Goal: Task Accomplishment & Management: Manage account settings

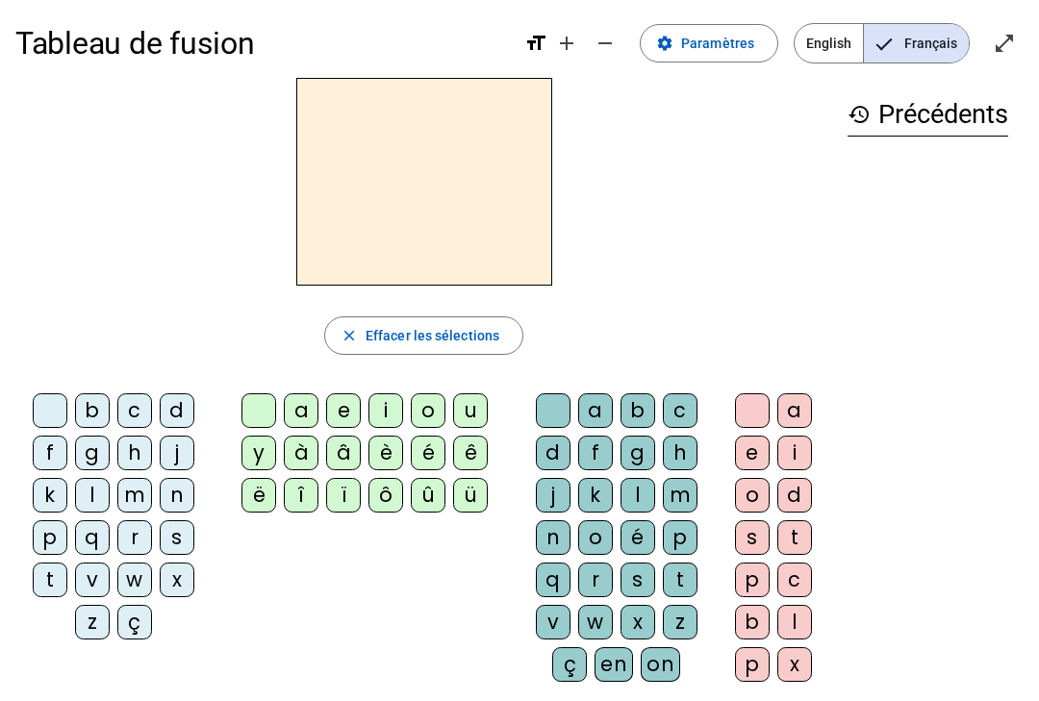
scroll to position [9, 0]
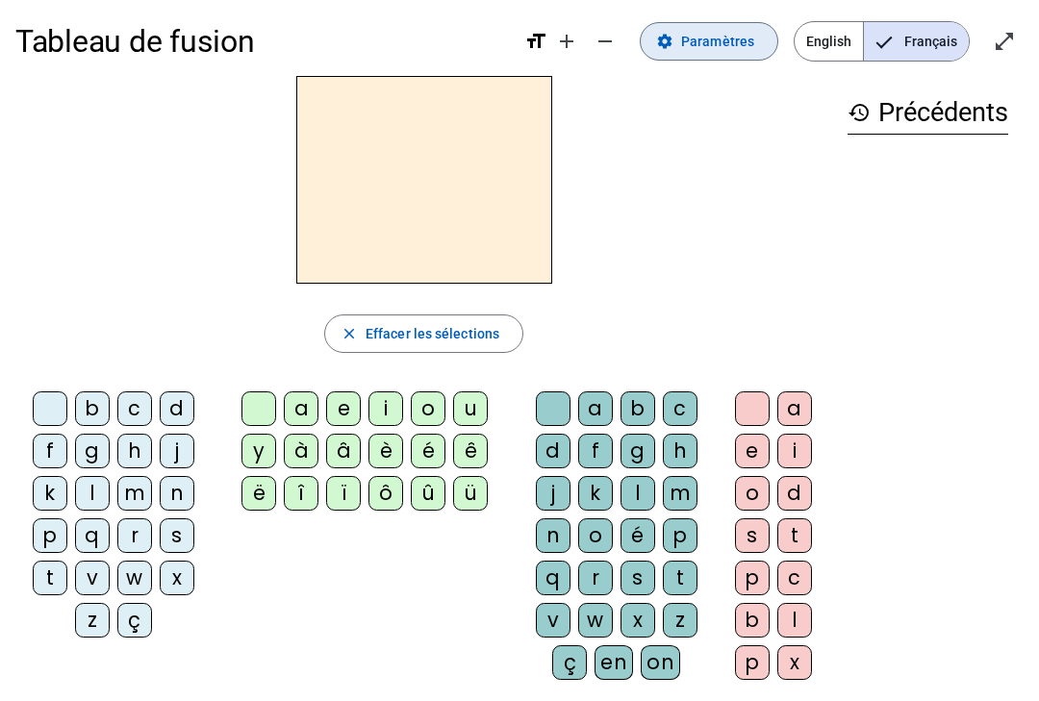
click at [751, 48] on span "Paramètres" at bounding box center [717, 41] width 73 height 23
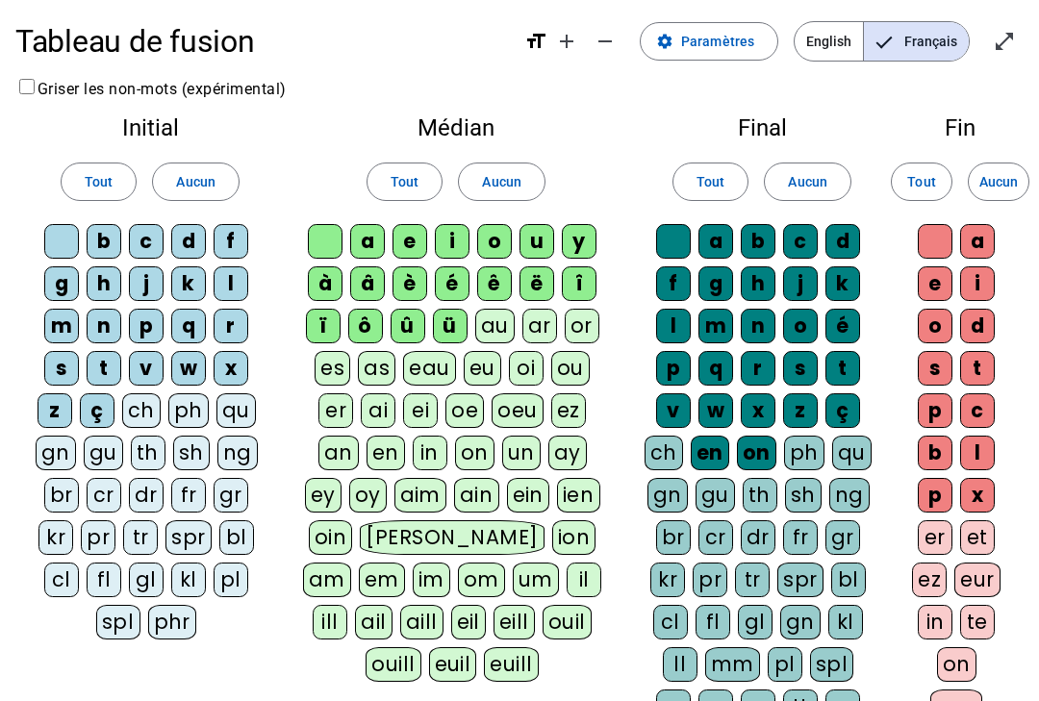
click at [112, 404] on div "ç" at bounding box center [97, 411] width 35 height 35
click at [451, 325] on div "ü" at bounding box center [450, 326] width 35 height 35
click at [400, 315] on div "û" at bounding box center [408, 326] width 35 height 35
click at [362, 321] on div "ô" at bounding box center [365, 326] width 35 height 35
click at [318, 320] on div "ï" at bounding box center [323, 326] width 35 height 35
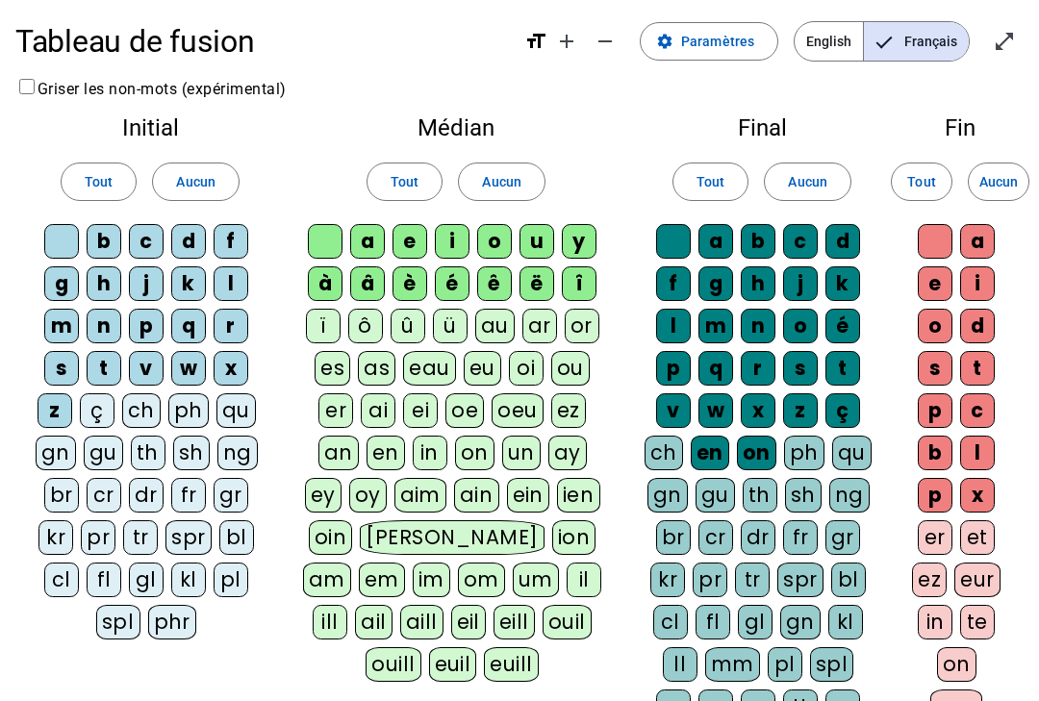
click at [328, 280] on div "à" at bounding box center [325, 284] width 35 height 35
click at [373, 282] on div "â" at bounding box center [367, 284] width 35 height 35
click at [583, 279] on div "î" at bounding box center [579, 284] width 35 height 35
click at [717, 444] on div "en" at bounding box center [710, 453] width 38 height 35
click at [753, 453] on div "on" at bounding box center [756, 453] width 39 height 35
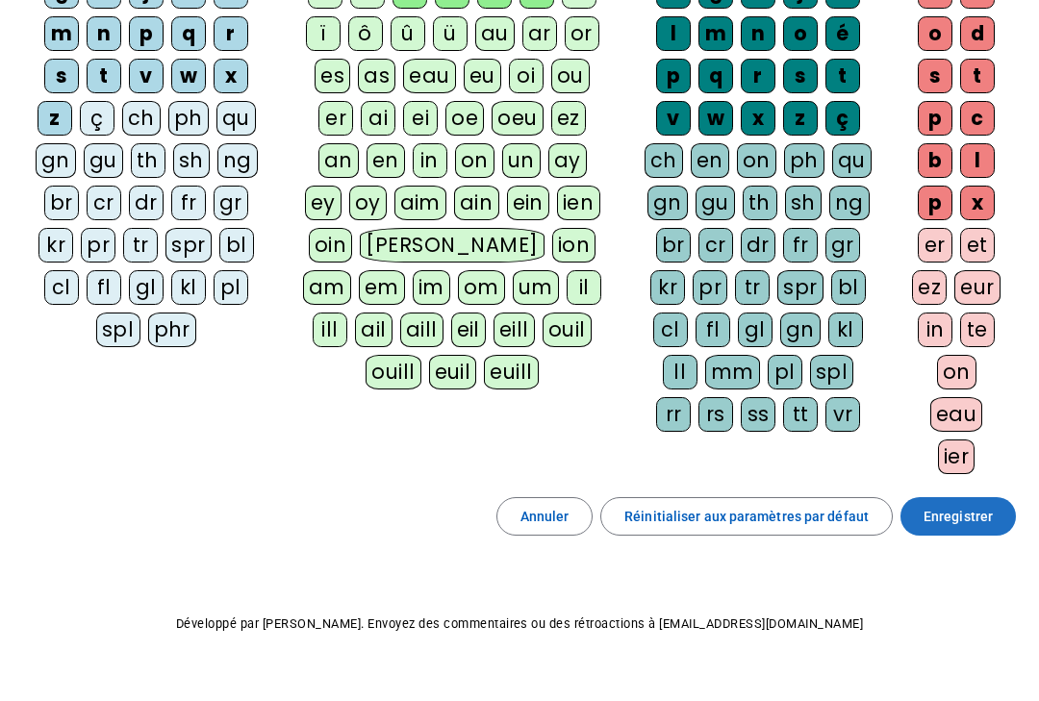
click at [986, 512] on span "Enregistrer" at bounding box center [958, 516] width 69 height 23
